Goal: Task Accomplishment & Management: Manage account settings

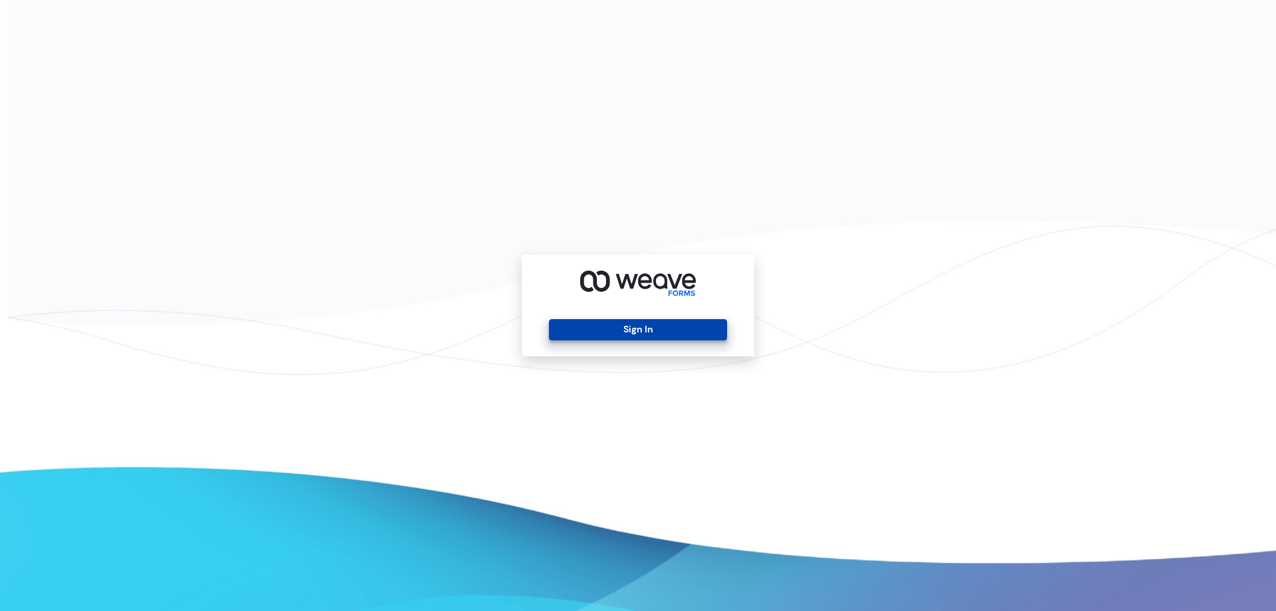
click at [592, 333] on button "Sign In" at bounding box center [637, 329] width 177 height 21
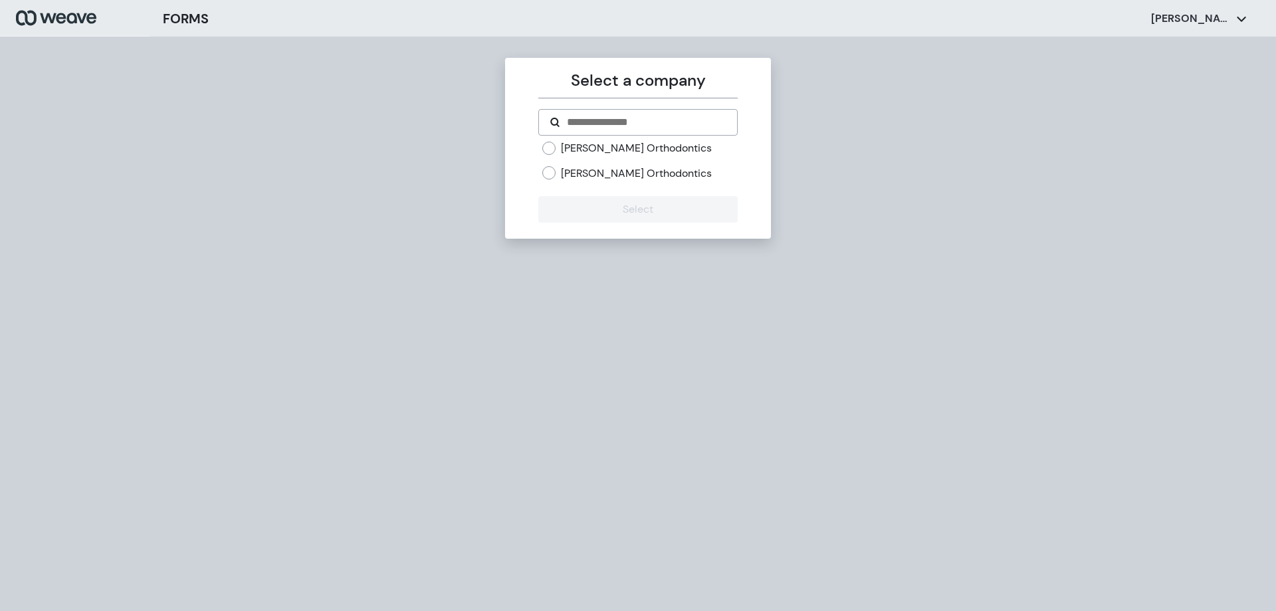
click at [626, 146] on label "[PERSON_NAME] Orthodontics" at bounding box center [636, 148] width 151 height 15
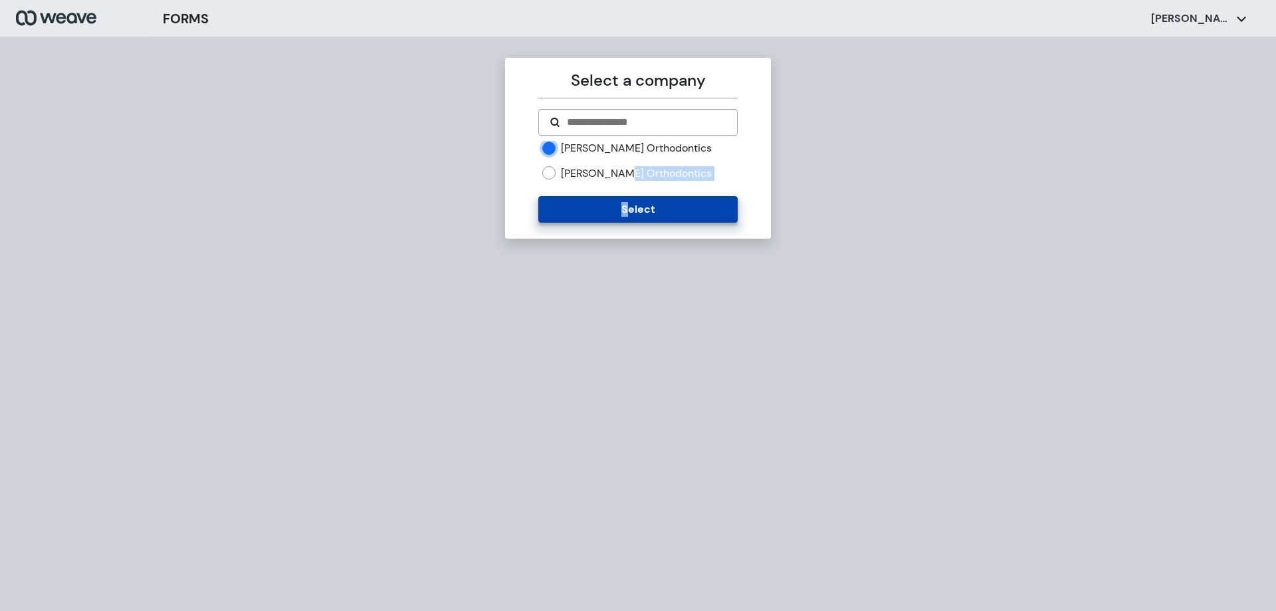
drag, startPoint x: 626, startPoint y: 193, endPoint x: 626, endPoint y: 201, distance: 8.0
click at [626, 198] on form "[PERSON_NAME] Orthodontics [PERSON_NAME] Orthodontics Select" at bounding box center [637, 166] width 199 height 114
click at [626, 201] on button "Select" at bounding box center [637, 209] width 199 height 27
